Goal: Task Accomplishment & Management: Manage account settings

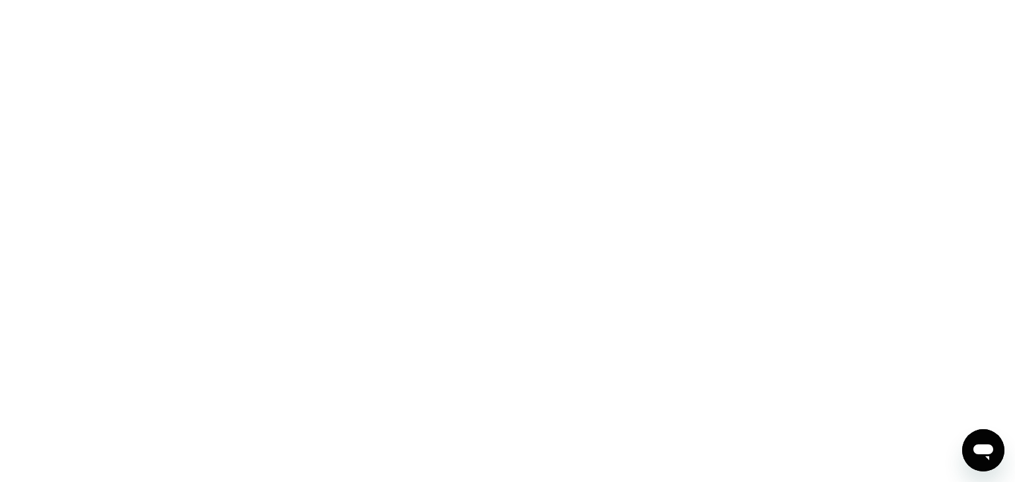
click at [500, 199] on div at bounding box center [507, 241] width 1015 height 482
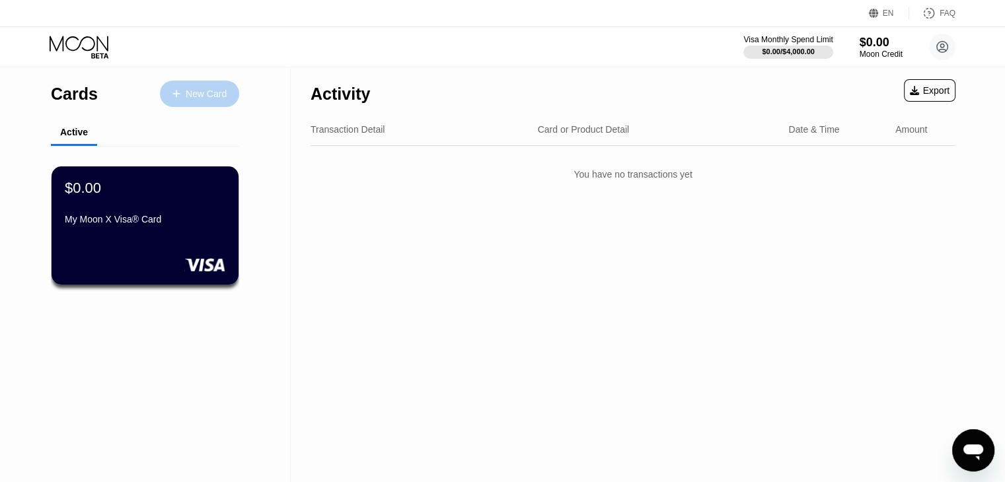
click at [227, 95] on div "New Card" at bounding box center [206, 94] width 41 height 11
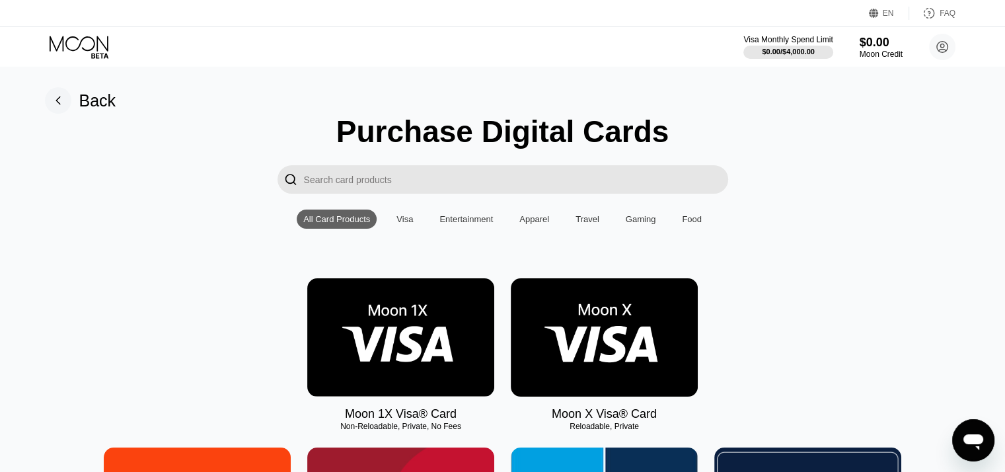
click at [500, 368] on img at bounding box center [604, 337] width 187 height 118
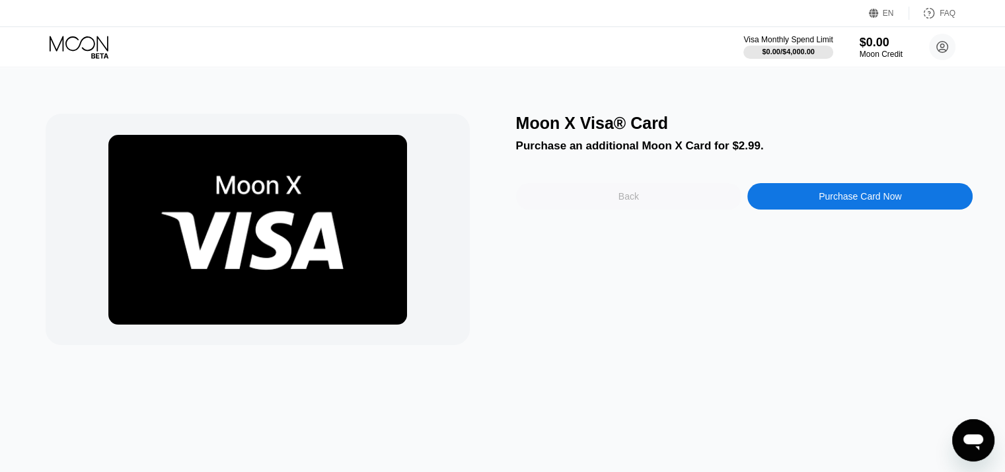
click at [500, 194] on div "Back" at bounding box center [628, 196] width 225 height 26
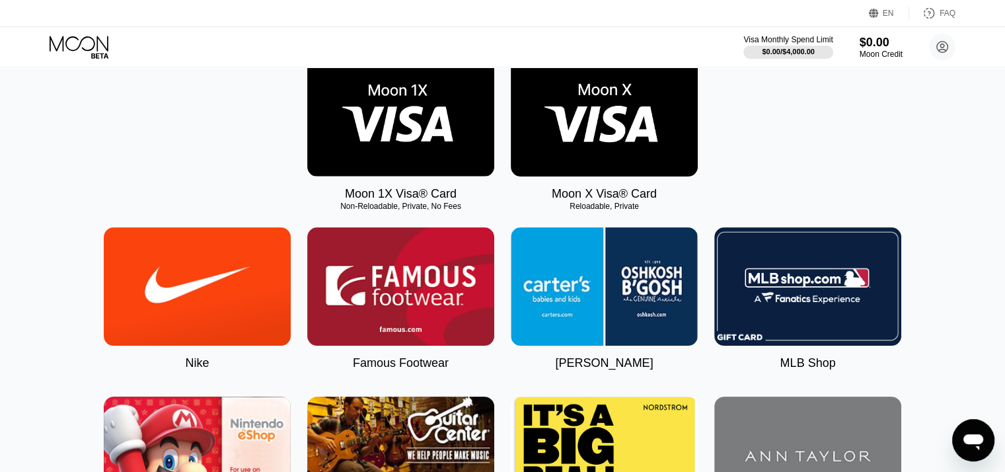
scroll to position [196, 0]
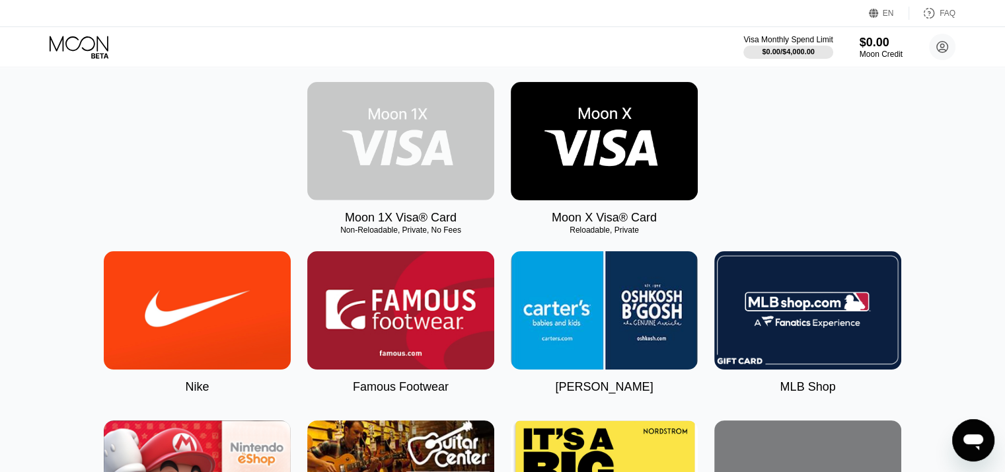
click at [434, 163] on img at bounding box center [400, 141] width 187 height 118
